Goal: Obtain resource: Obtain resource

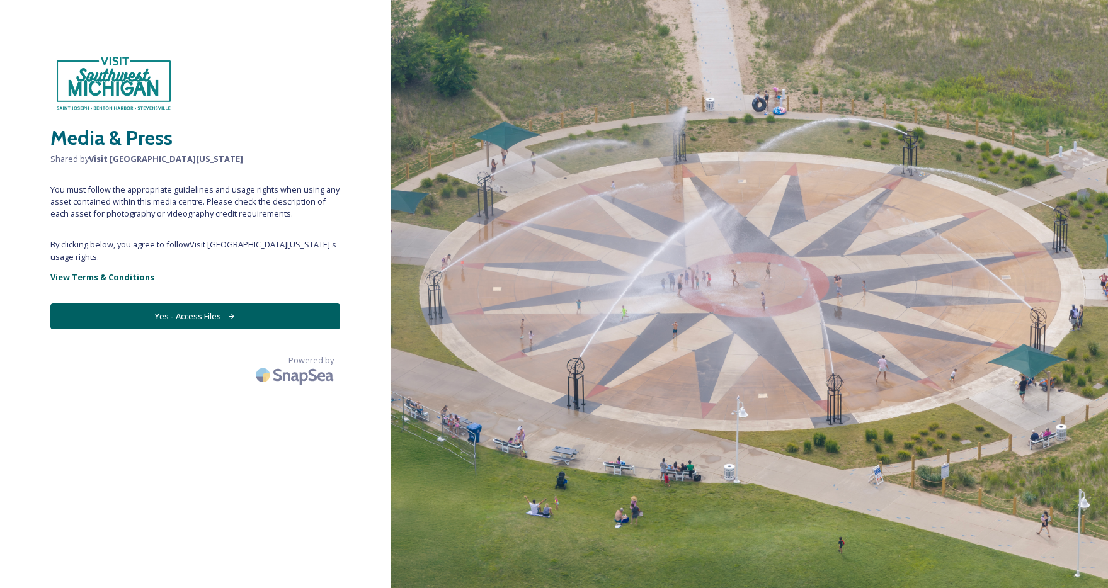
click at [202, 318] on button "Yes - Access Files" at bounding box center [195, 317] width 290 height 26
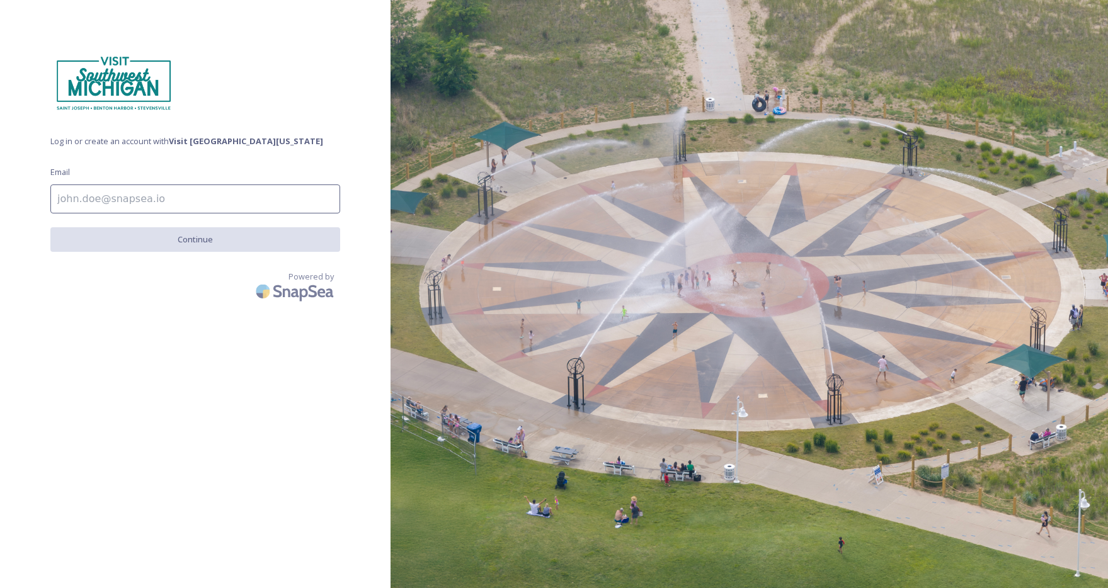
click at [171, 198] on input at bounding box center [195, 199] width 290 height 29
type input "[PERSON_NAME][EMAIL_ADDRESS][DOMAIN_NAME]"
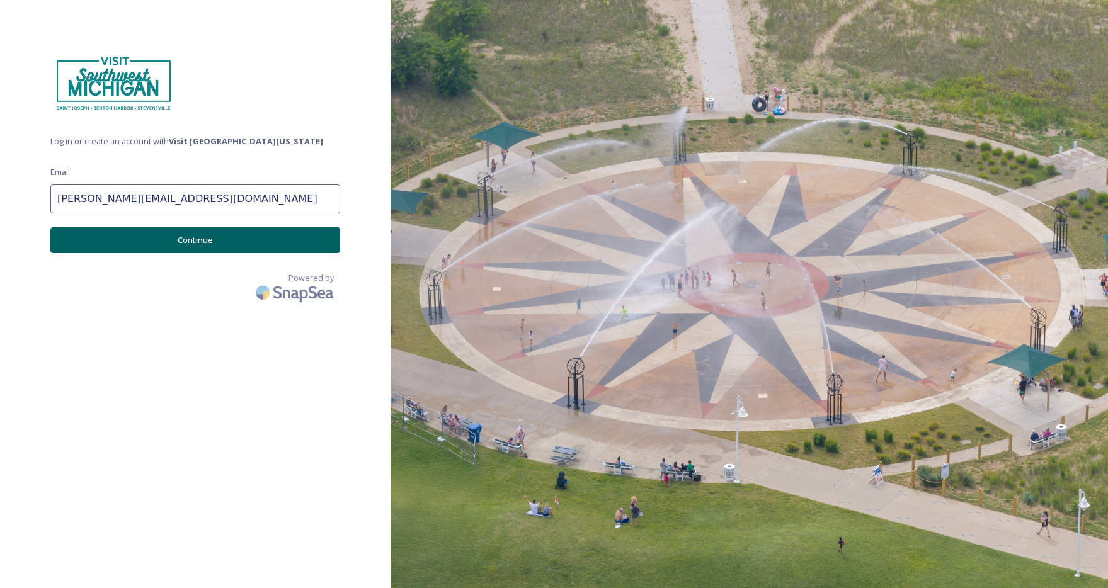
click at [183, 238] on button "Continue" at bounding box center [195, 240] width 290 height 26
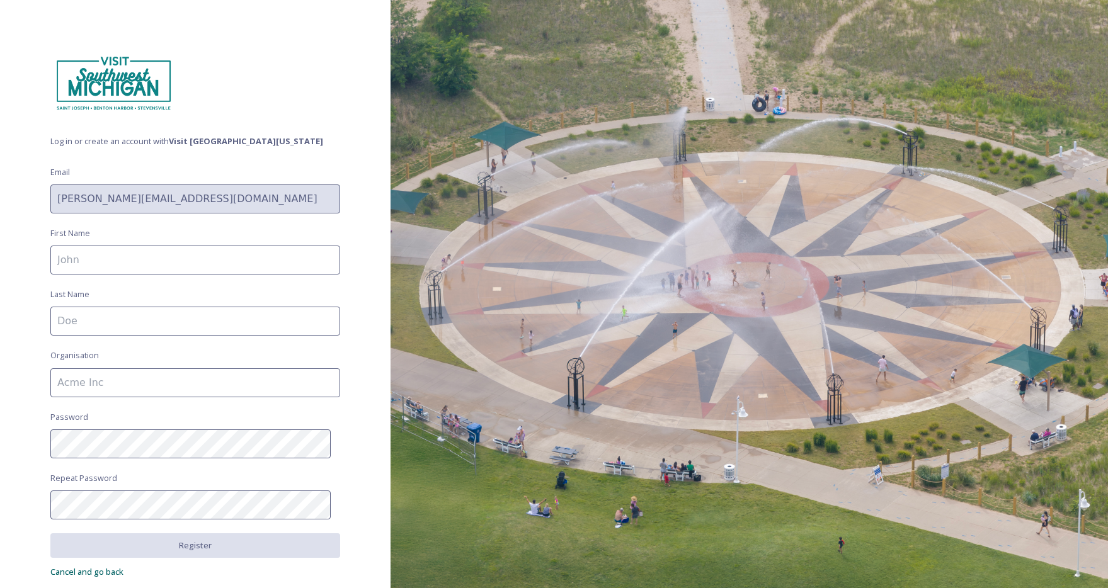
click at [171, 256] on input at bounding box center [195, 260] width 290 height 29
type input "[PERSON_NAME]"
type input "MakeMyMove"
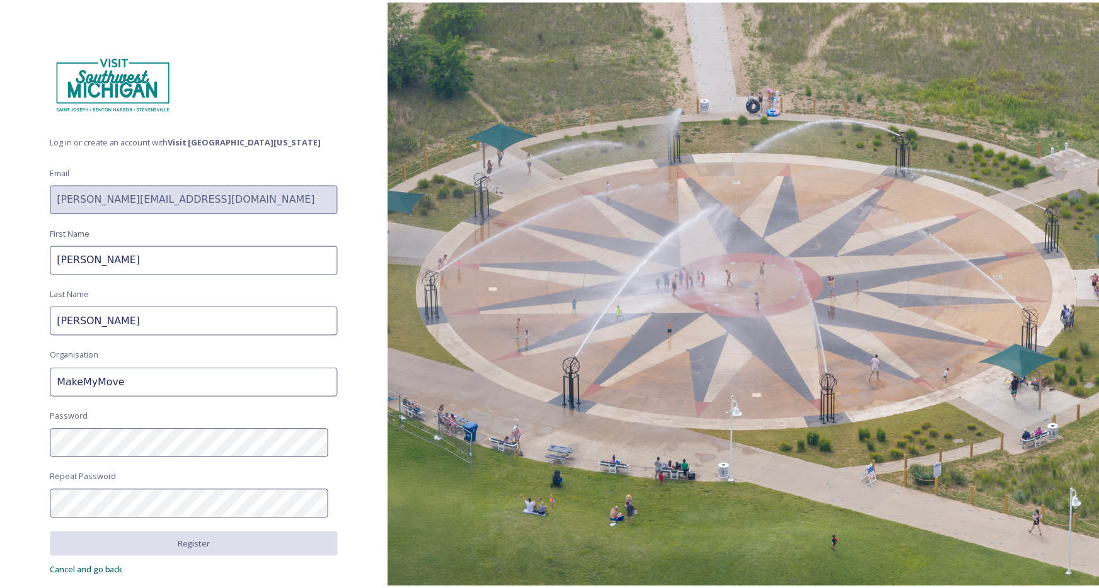
scroll to position [44, 0]
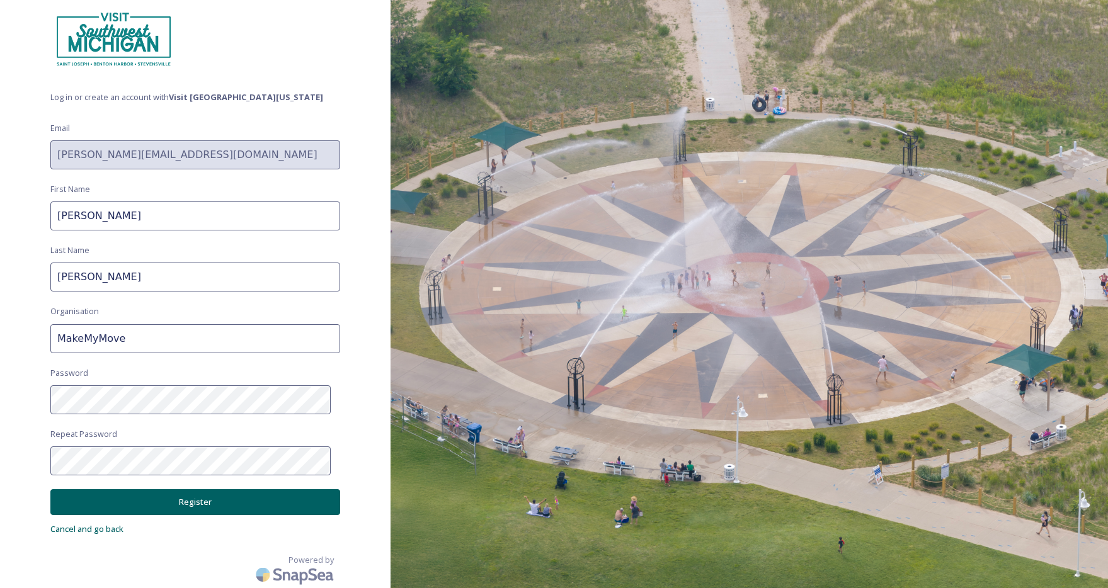
click at [178, 501] on button "Register" at bounding box center [195, 503] width 290 height 26
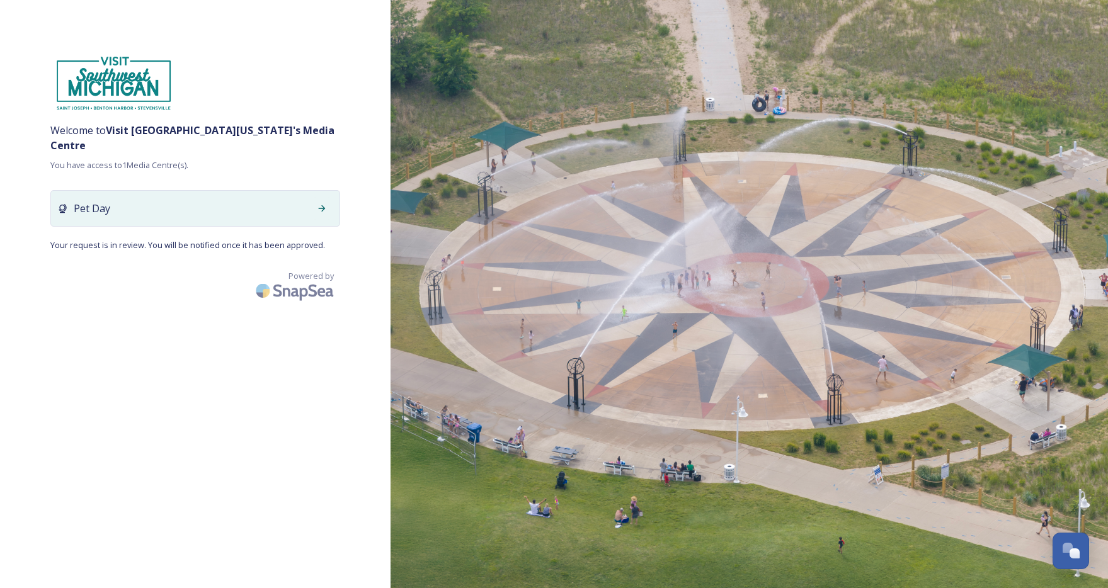
click at [323, 205] on icon at bounding box center [322, 208] width 7 height 6
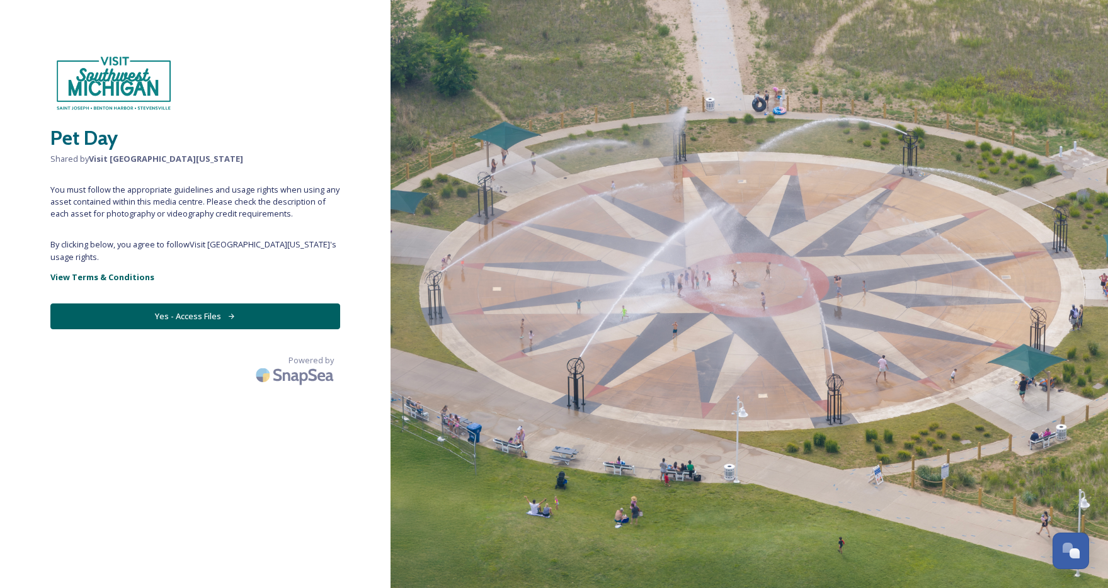
click at [210, 320] on button "Yes - Access Files" at bounding box center [195, 317] width 290 height 26
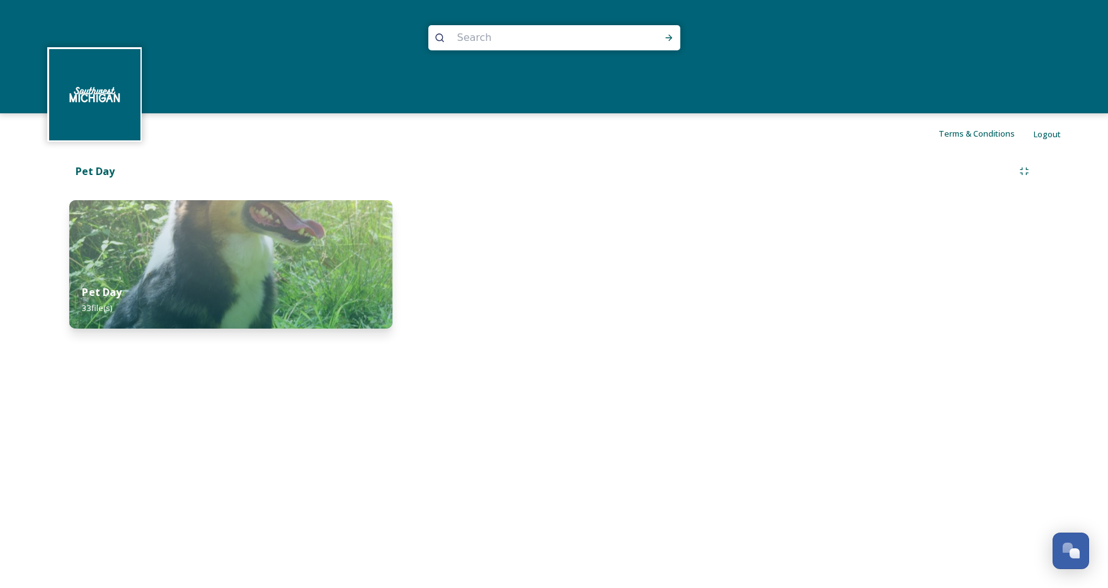
click at [225, 276] on div "Pet Day 33 file(s)" at bounding box center [230, 300] width 323 height 57
